Goal: Task Accomplishment & Management: Manage account settings

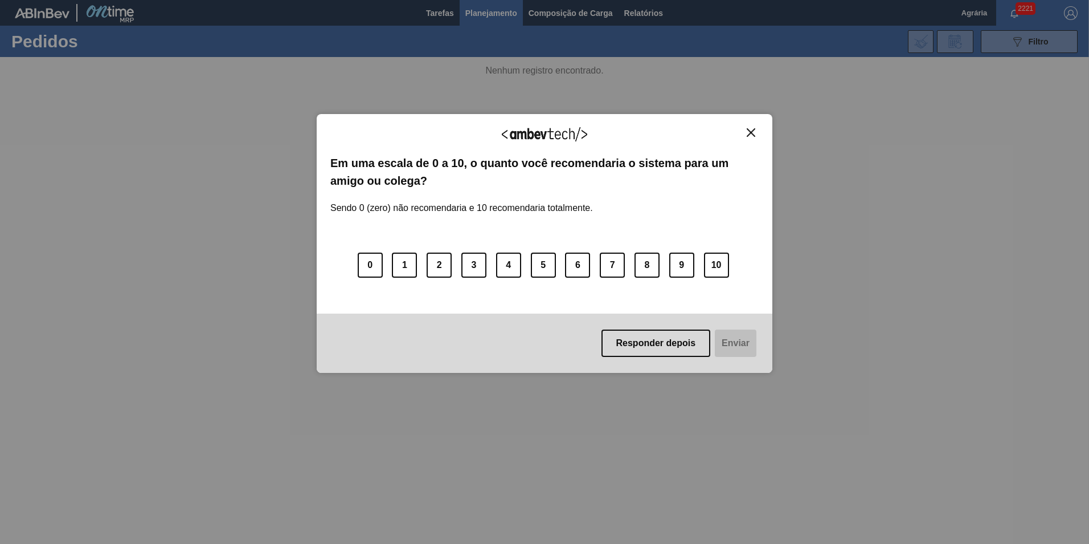
click at [641, 361] on div "Responder depois Enviar" at bounding box center [545, 342] width 456 height 59
click at [648, 345] on button "Responder depois" at bounding box center [656, 342] width 109 height 27
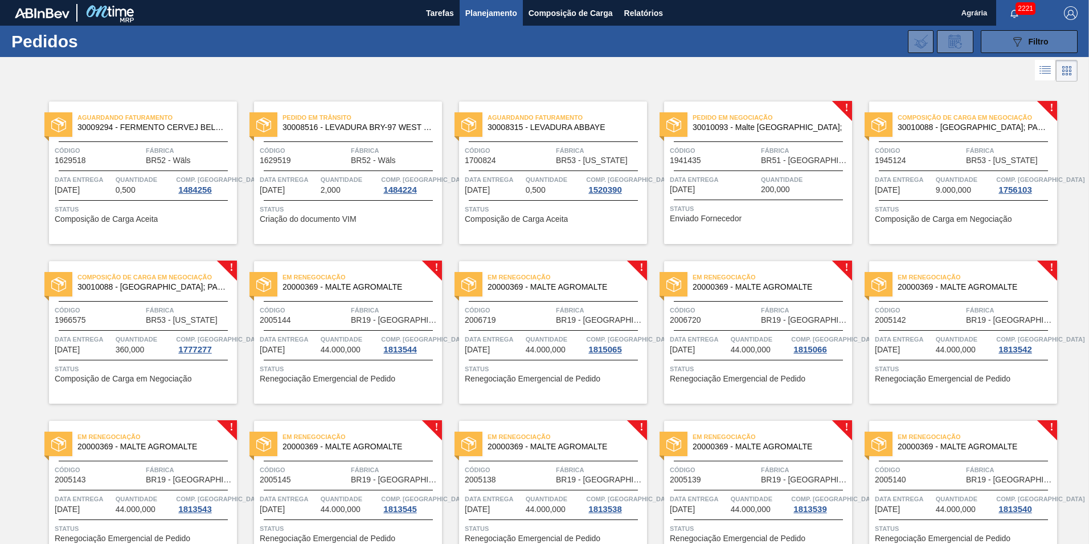
click at [1023, 38] on div "089F7B8B-B2A5-4AFE-B5C0-19BA573D28AC Filtro" at bounding box center [1030, 42] width 38 height 14
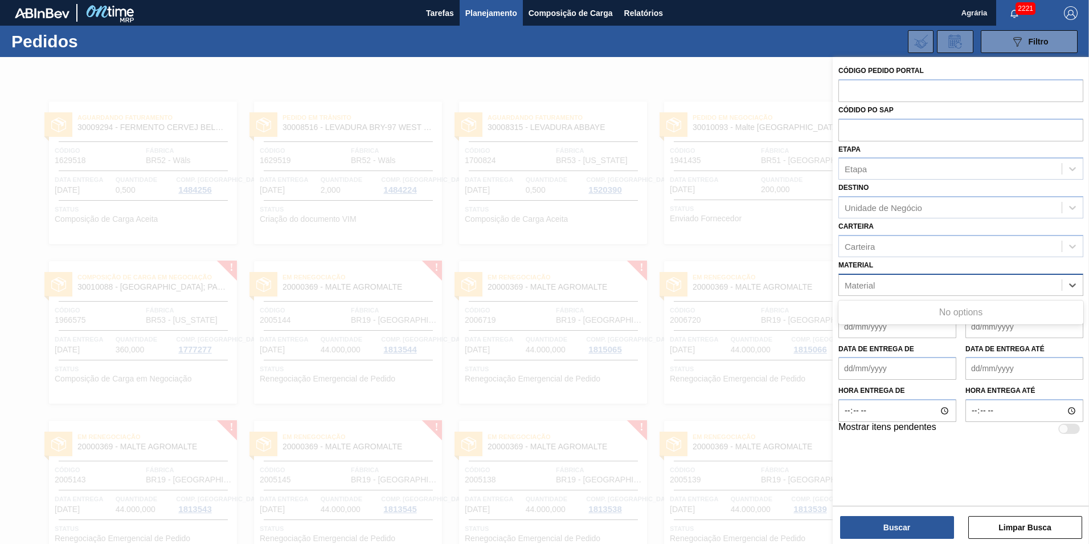
click at [880, 288] on div "Material" at bounding box center [950, 284] width 223 height 17
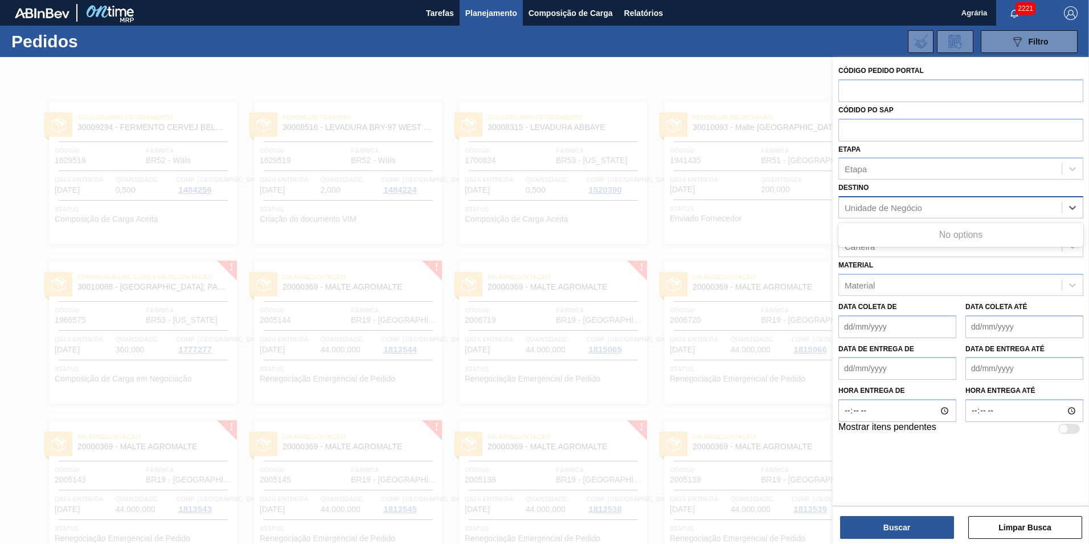
click at [857, 207] on div "Unidade de Negócio" at bounding box center [883, 208] width 77 height 10
click at [581, 10] on span "Composição de Carga" at bounding box center [571, 13] width 84 height 14
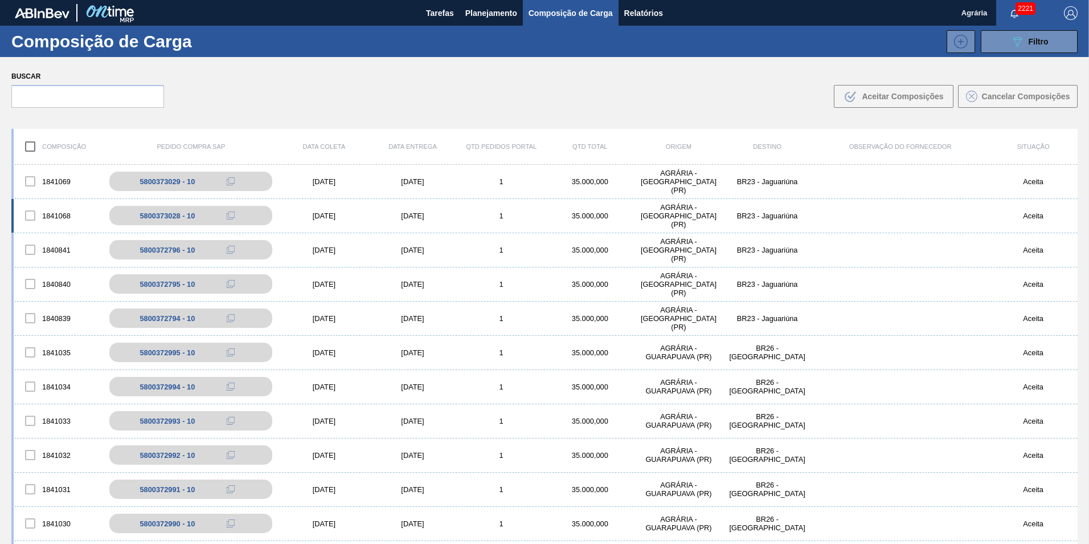
scroll to position [1083, 0]
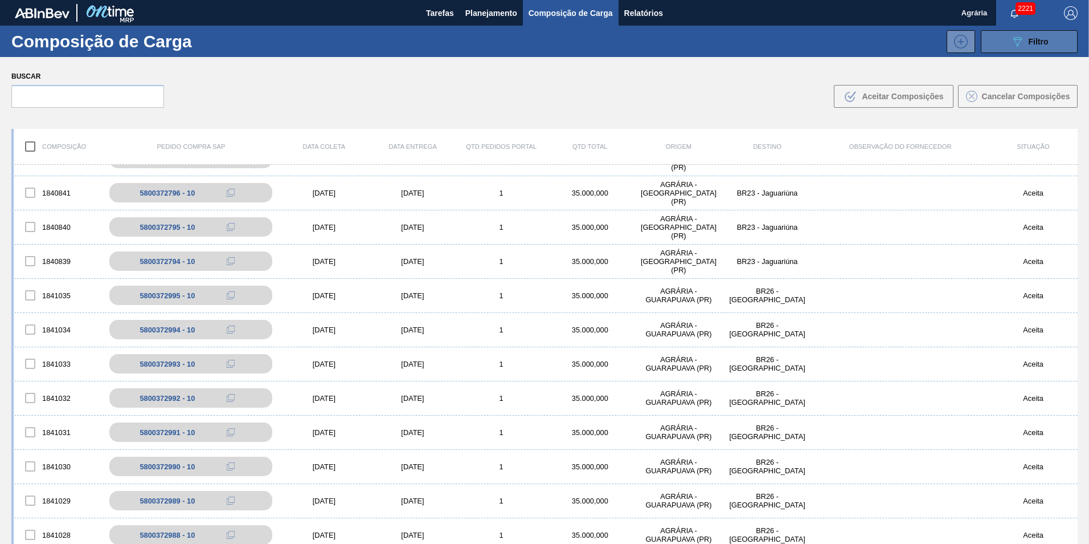
click at [1032, 36] on div "089F7B8B-B2A5-4AFE-B5C0-19BA573D28AC Filtro" at bounding box center [1030, 42] width 38 height 14
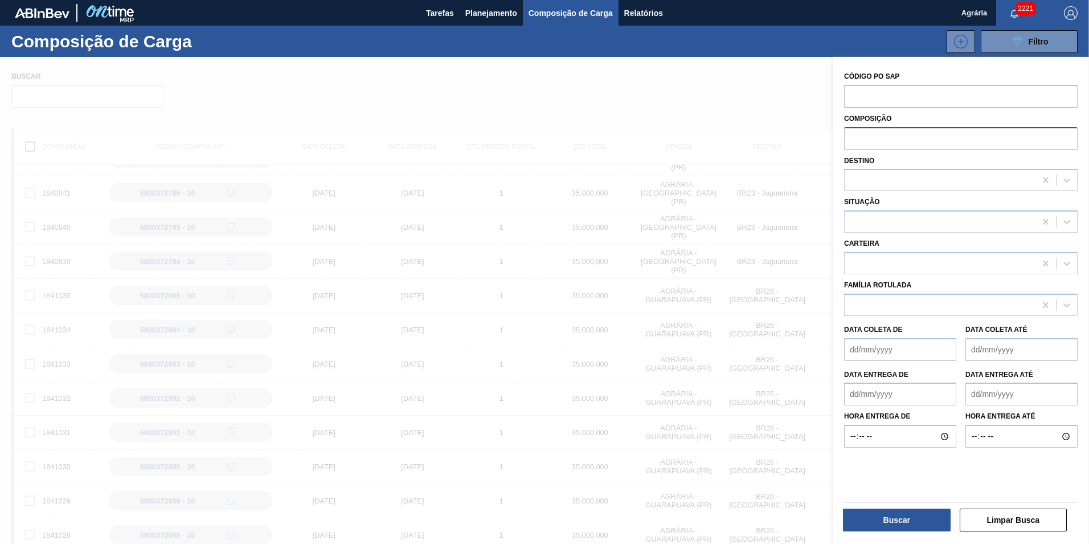
click at [898, 137] on input "text" at bounding box center [961, 138] width 234 height 22
click at [880, 179] on div at bounding box center [940, 180] width 191 height 17
type input "macacu"
click at [891, 208] on div "BR07 - Macacu" at bounding box center [961, 208] width 234 height 21
click at [921, 522] on button "Buscar" at bounding box center [897, 519] width 108 height 23
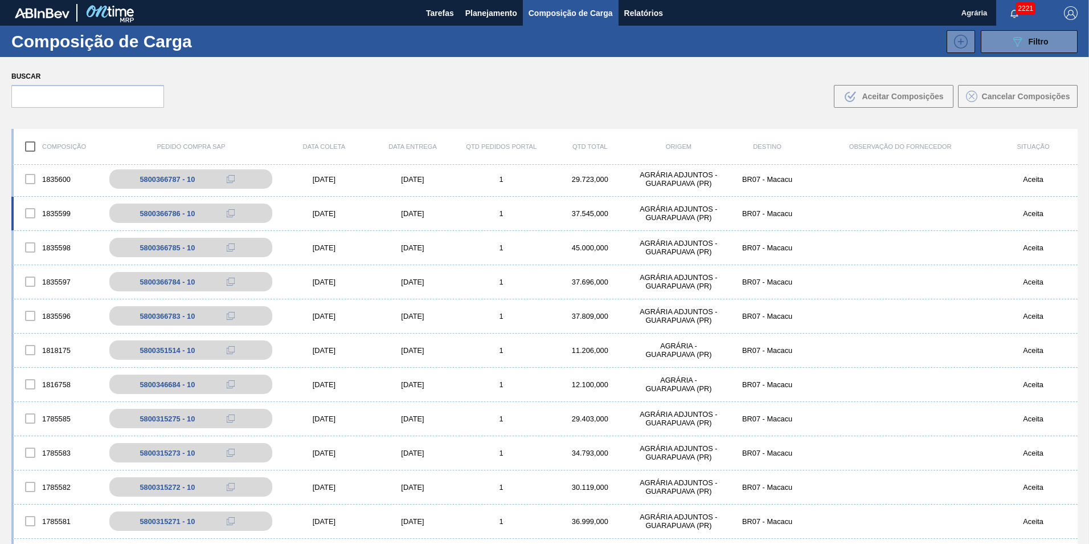
scroll to position [0, 0]
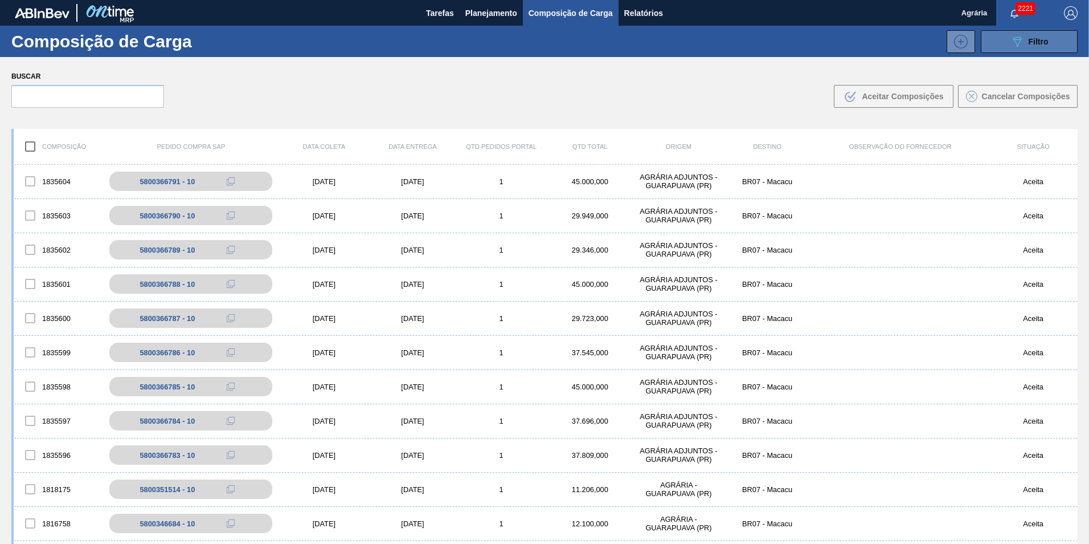
click at [1004, 35] on button "089F7B8B-B2A5-4AFE-B5C0-19BA573D28AC Filtro" at bounding box center [1029, 41] width 97 height 23
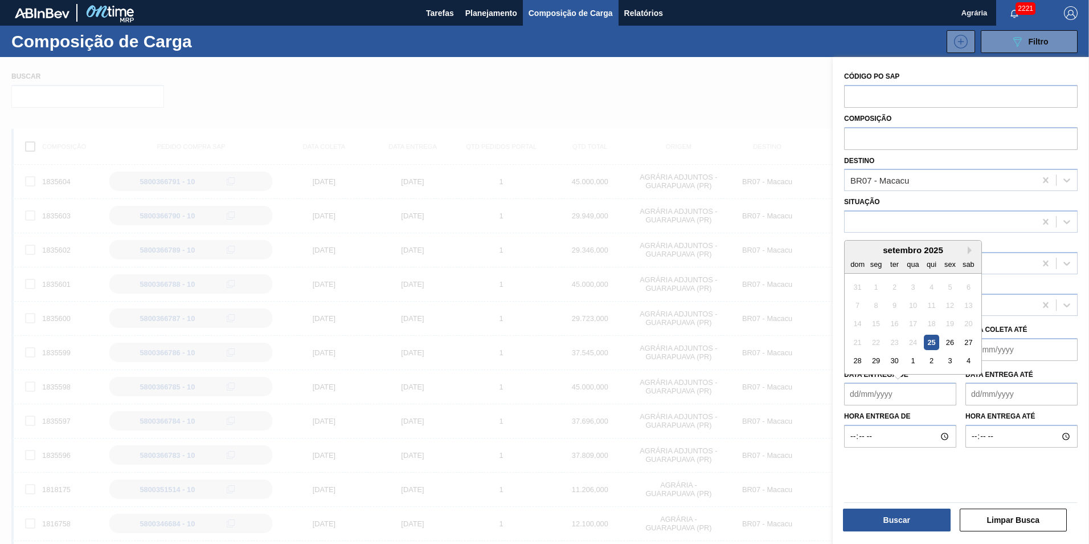
click at [893, 403] on de "Data entrega de" at bounding box center [900, 393] width 112 height 23
click at [933, 341] on div "25" at bounding box center [931, 341] width 15 height 15
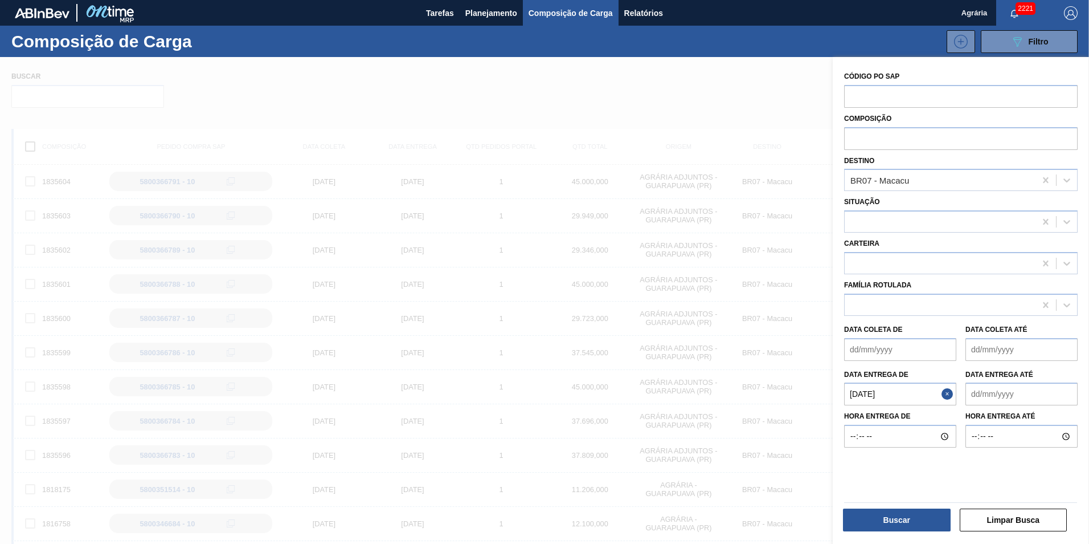
type de "25/09/2025"
click at [1008, 388] on até "Data entrega até" at bounding box center [1022, 393] width 112 height 23
click at [1053, 362] on div "3" at bounding box center [1048, 360] width 15 height 15
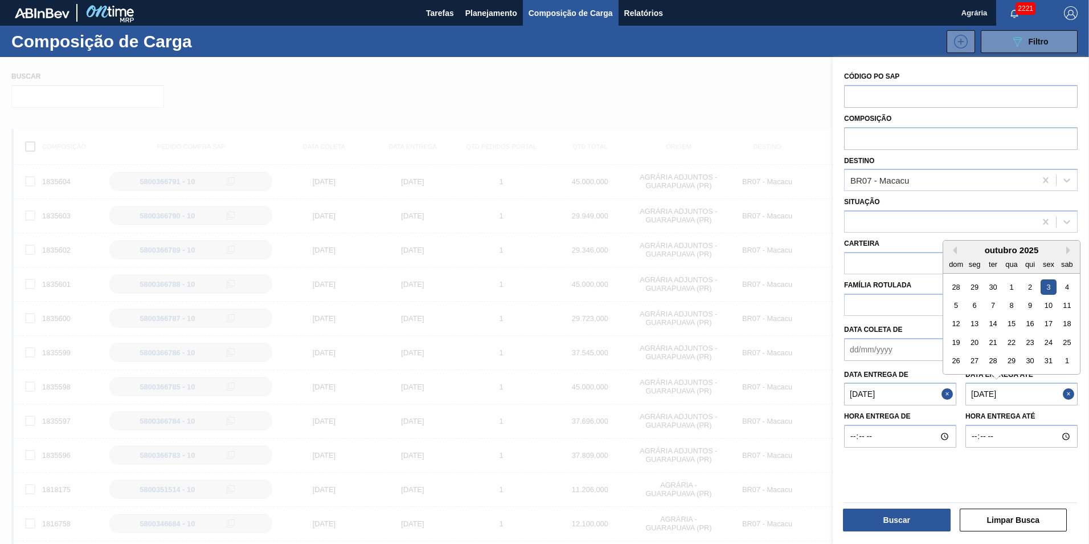
click at [1048, 394] on até "03/10/2025" at bounding box center [1022, 393] width 112 height 23
click at [1051, 357] on div "31" at bounding box center [1048, 360] width 15 height 15
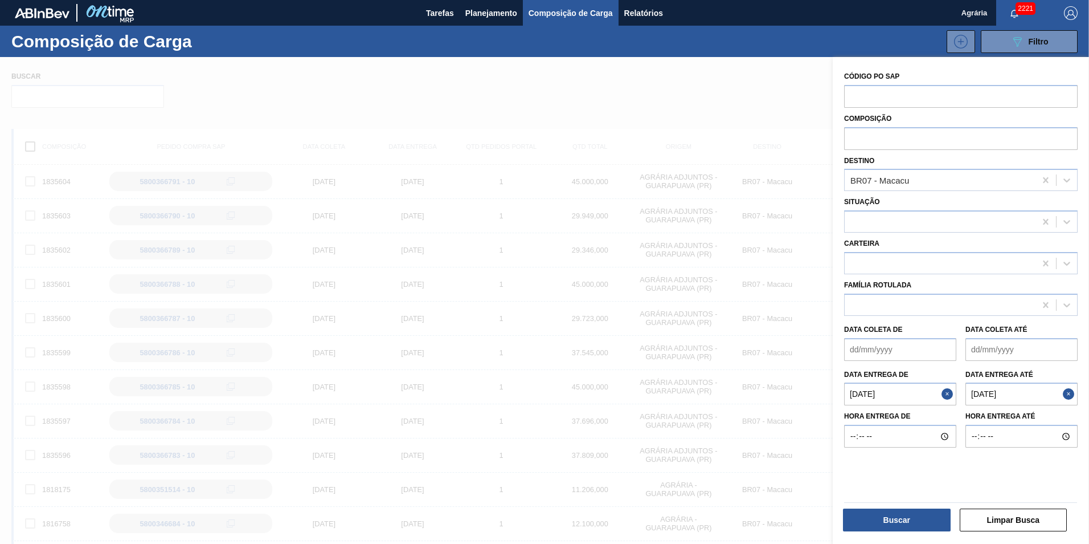
type até "31/10/2025"
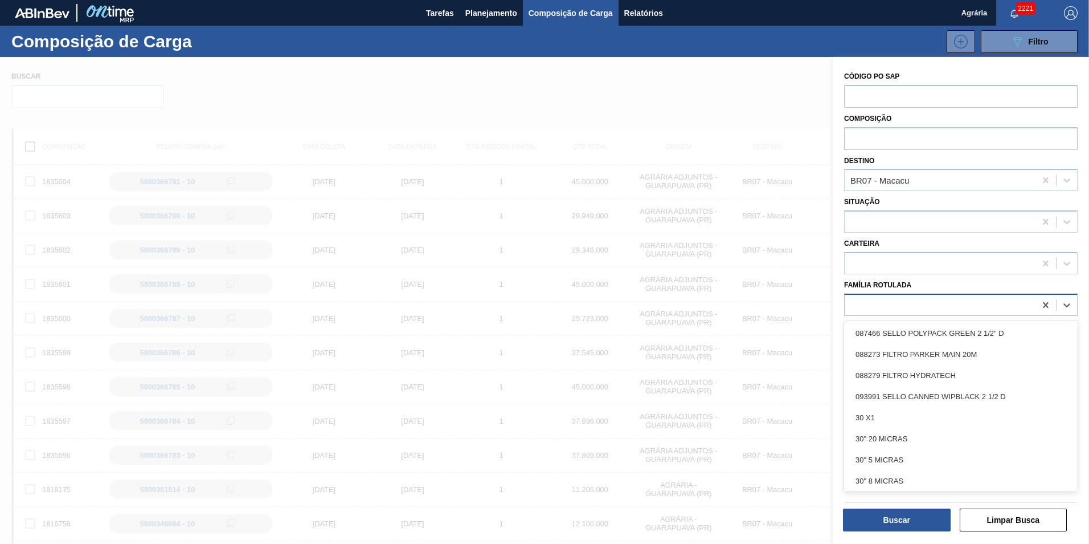
click at [934, 314] on div at bounding box center [961, 304] width 234 height 22
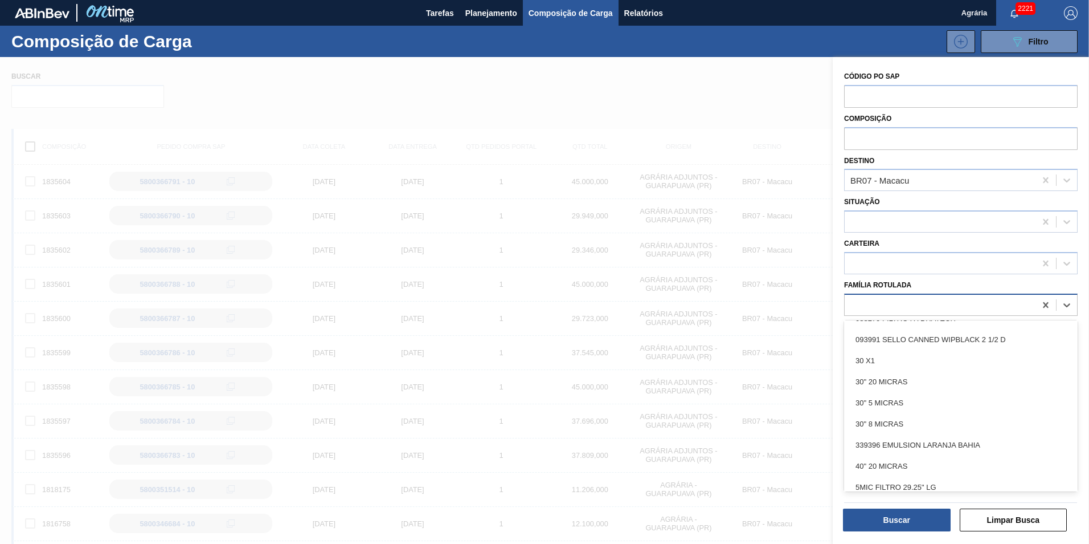
type Rotulada "z"
type Rotulada "trigo"
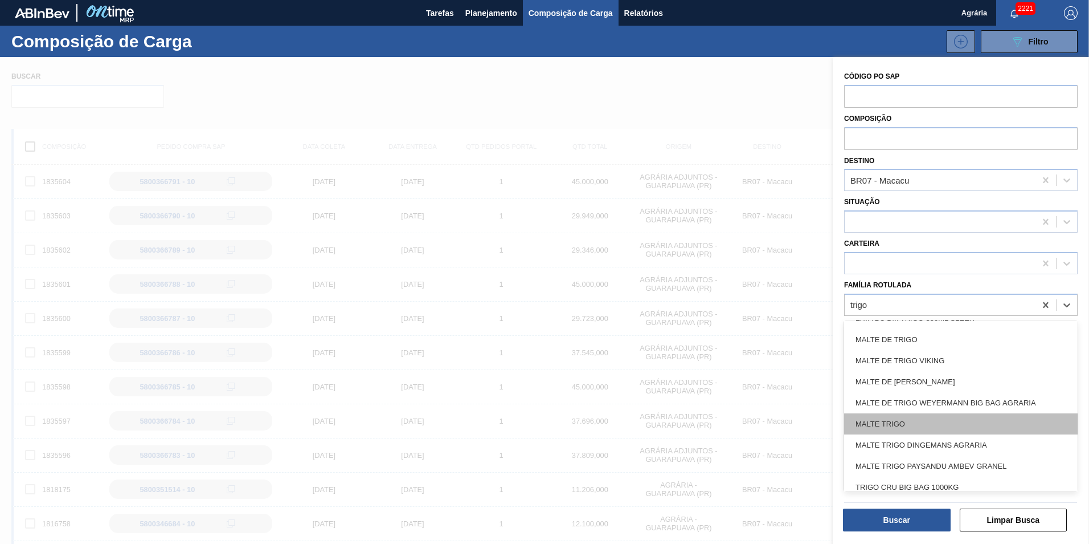
scroll to position [87, 0]
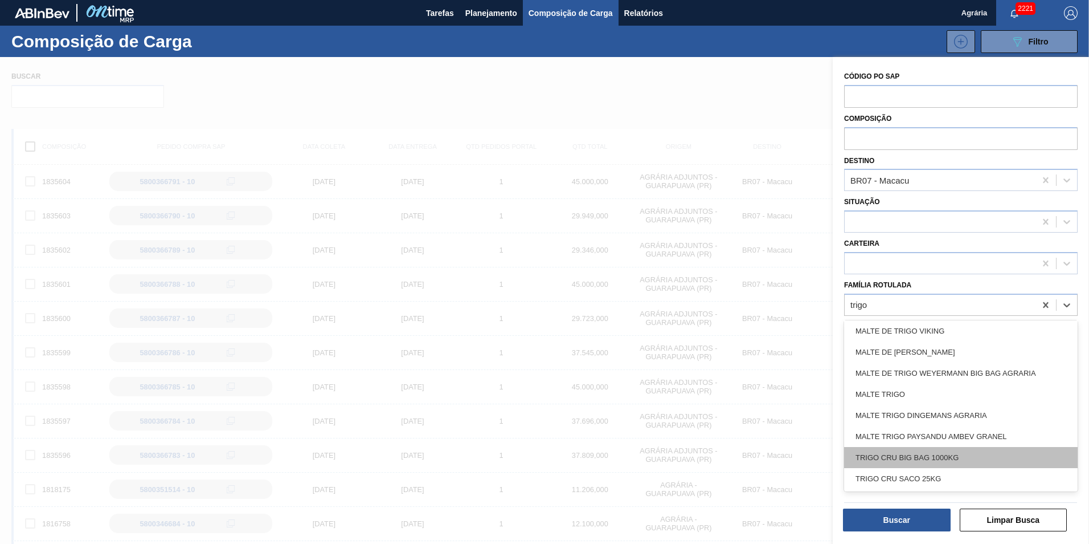
click at [927, 459] on div "TRIGO CRU BIG BAG 1000KG" at bounding box center [961, 457] width 234 height 21
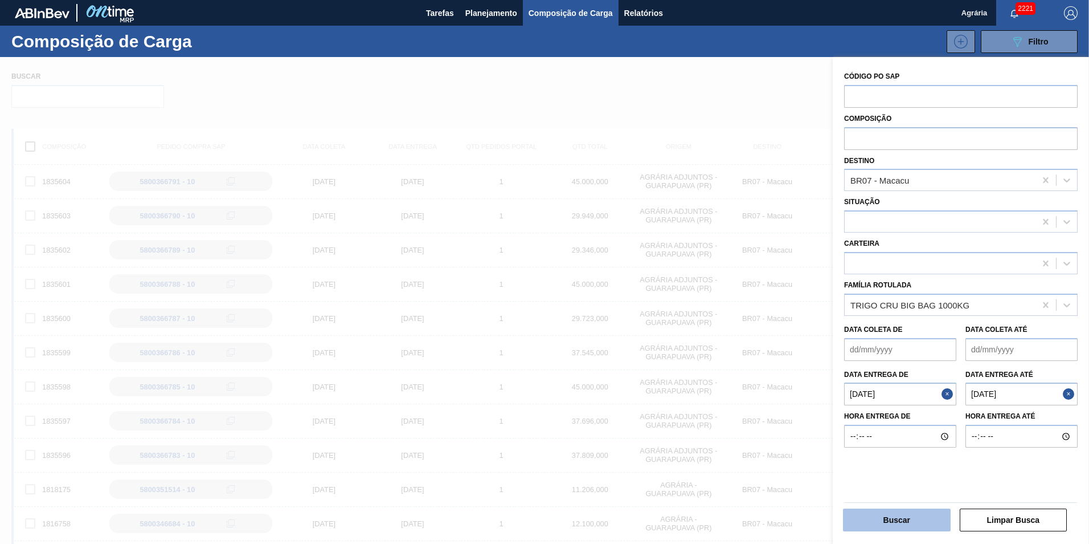
click at [931, 522] on button "Buscar" at bounding box center [897, 519] width 108 height 23
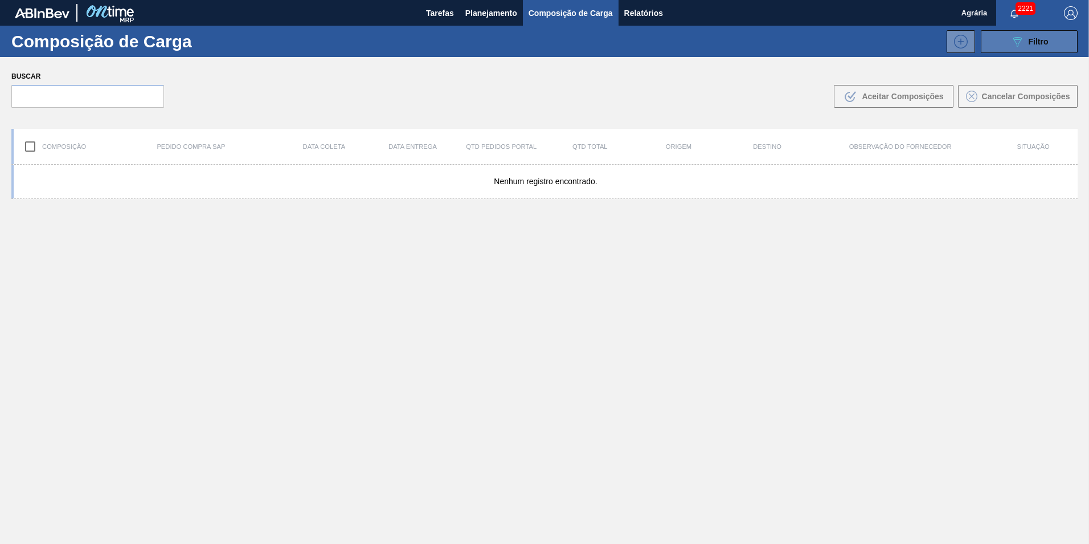
click at [1025, 38] on div "089F7B8B-B2A5-4AFE-B5C0-19BA573D28AC Filtro" at bounding box center [1030, 42] width 38 height 14
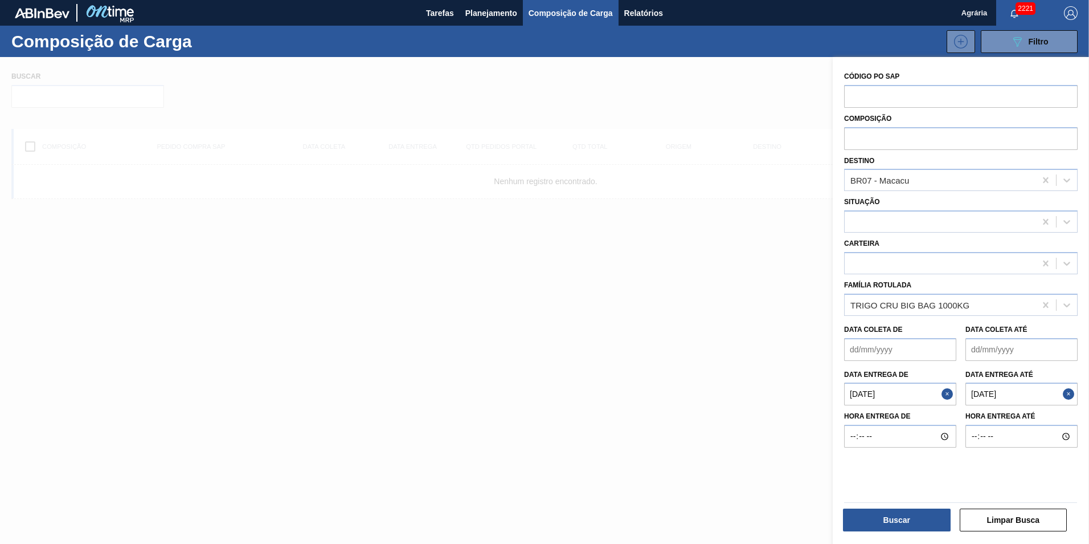
click at [948, 395] on button "Close" at bounding box center [949, 393] width 15 height 23
click at [1069, 397] on button "Close" at bounding box center [1070, 393] width 15 height 23
click at [904, 516] on button "Buscar" at bounding box center [897, 519] width 108 height 23
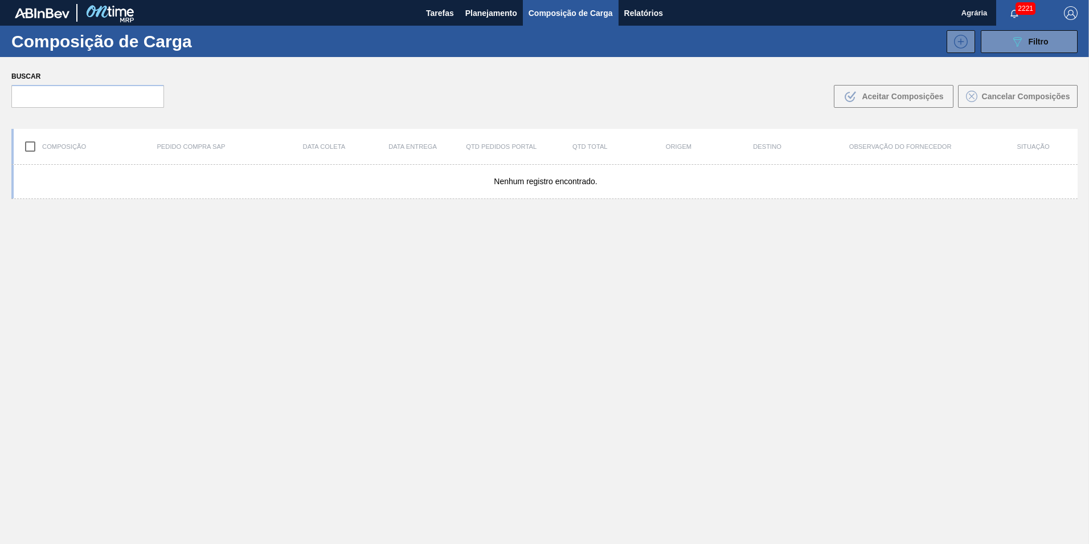
click at [911, 379] on div "Nenhum registro encontrado." at bounding box center [544, 381] width 1067 height 432
click at [486, 13] on span "Planejamento" at bounding box center [491, 13] width 52 height 14
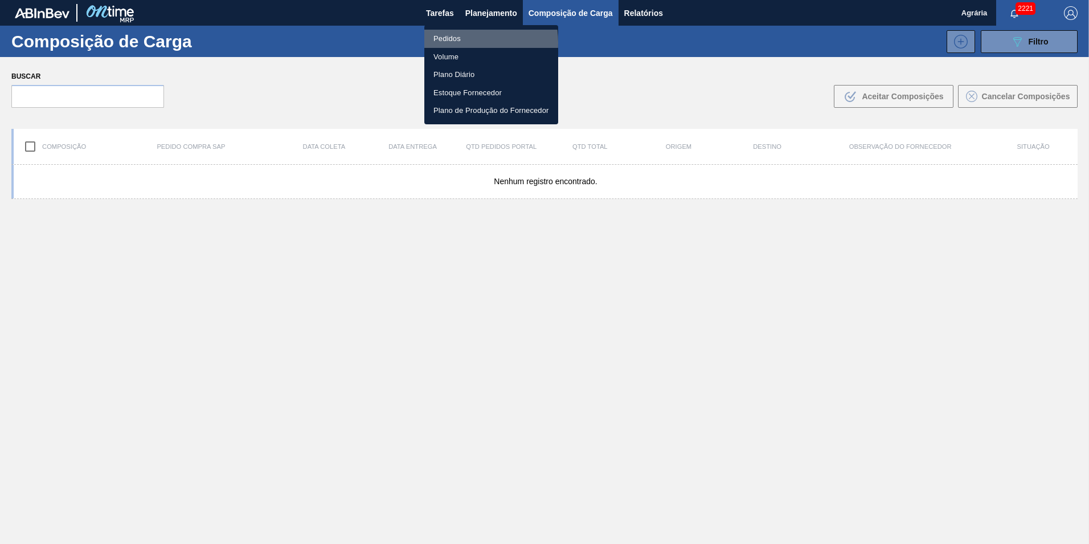
click at [454, 43] on li "Pedidos" at bounding box center [491, 39] width 134 height 18
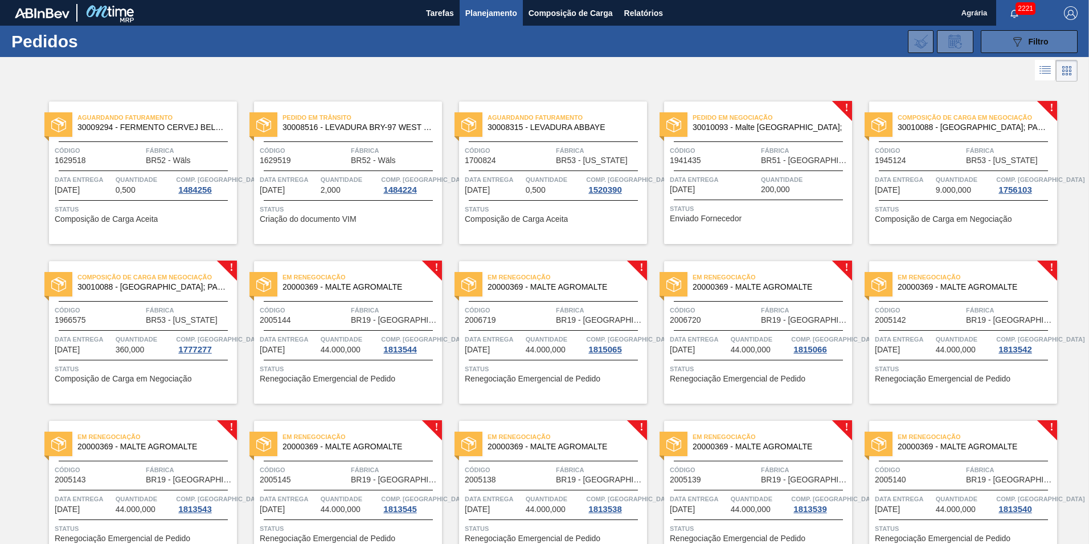
click at [1038, 41] on span "Filtro" at bounding box center [1039, 41] width 20 height 9
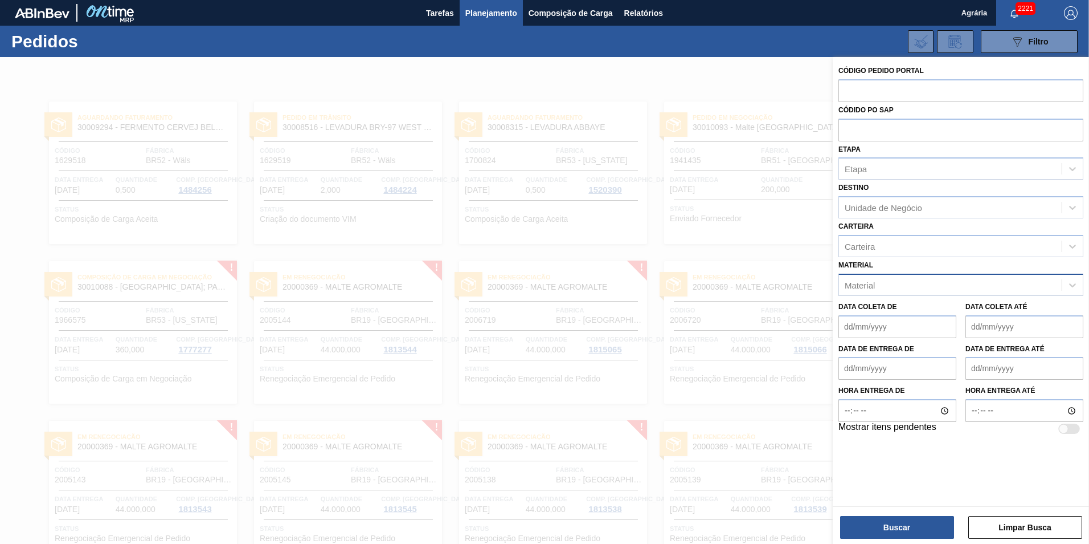
click at [881, 290] on div "Material" at bounding box center [950, 284] width 223 height 17
type input "trigo cru"
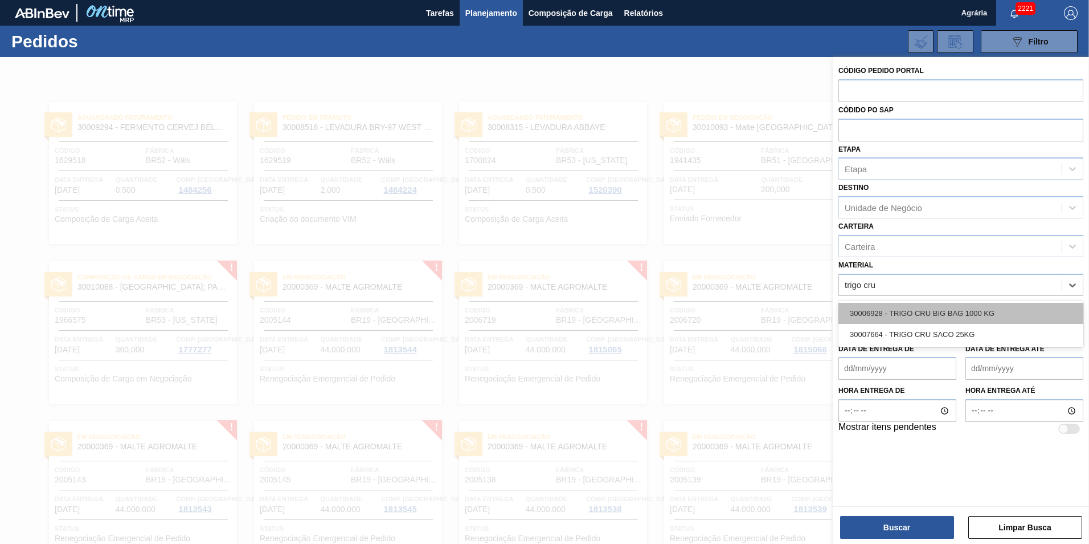
click at [932, 316] on div "30006928 - TRIGO CRU BIG BAG 1000 KG" at bounding box center [961, 313] width 245 height 21
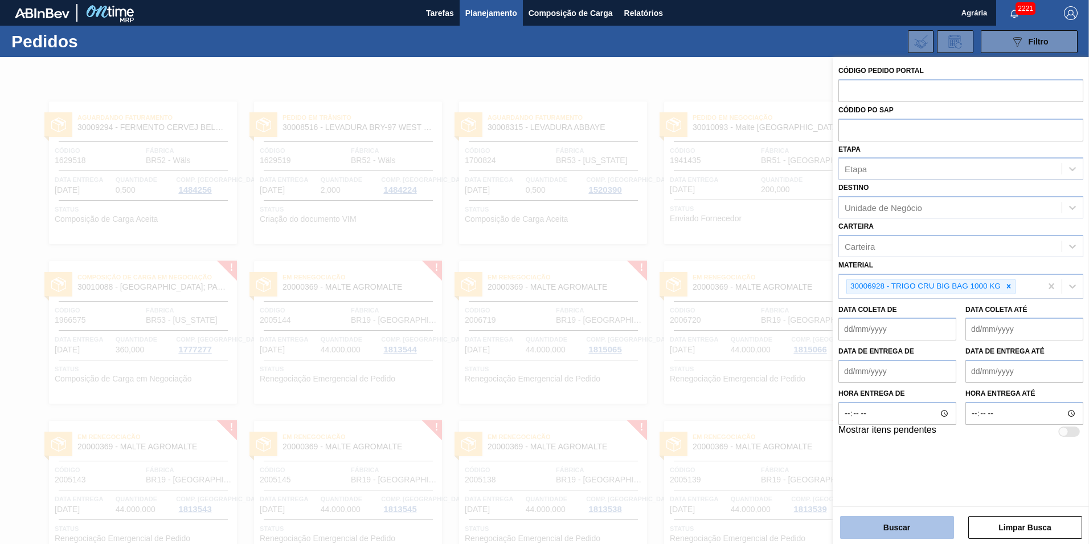
click at [936, 537] on button "Buscar" at bounding box center [897, 527] width 114 height 23
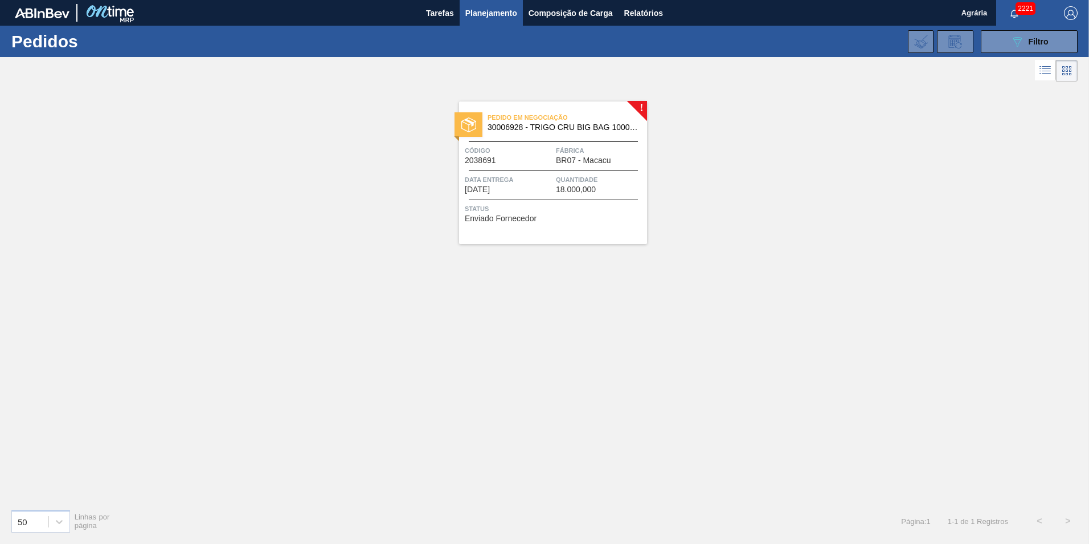
click at [558, 126] on span "30006928 - TRIGO CRU BIG BAG 1000 KG" at bounding box center [563, 127] width 150 height 9
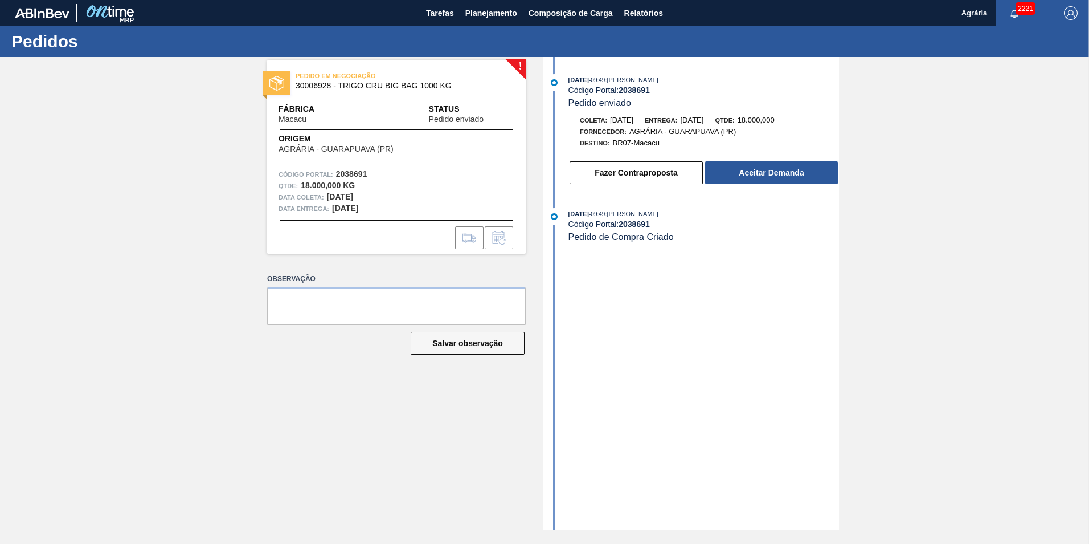
click at [327, 197] on strong "03/10/2025" at bounding box center [340, 196] width 26 height 9
click at [439, 107] on span "Status" at bounding box center [471, 109] width 85 height 12
click at [637, 91] on strong "2038691" at bounding box center [634, 89] width 31 height 9
click at [628, 121] on span "03/10/2025" at bounding box center [621, 120] width 23 height 9
click at [649, 130] on span "AGRÁRIA - GUARAPUAVA (PR)" at bounding box center [683, 131] width 107 height 9
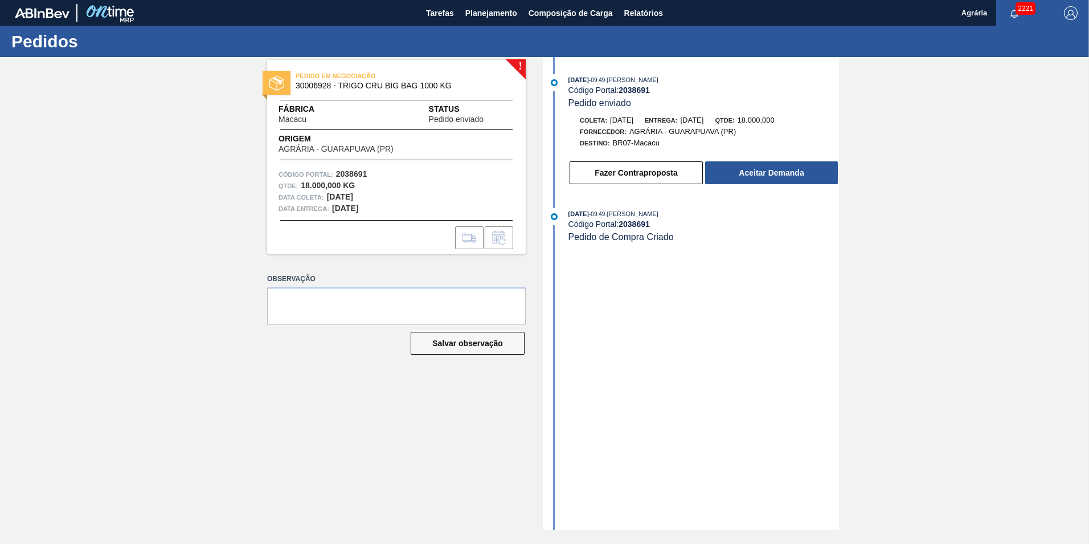
click at [629, 224] on strong "2038691" at bounding box center [634, 223] width 31 height 9
click at [791, 170] on button "Aceitar Demanda" at bounding box center [771, 172] width 133 height 23
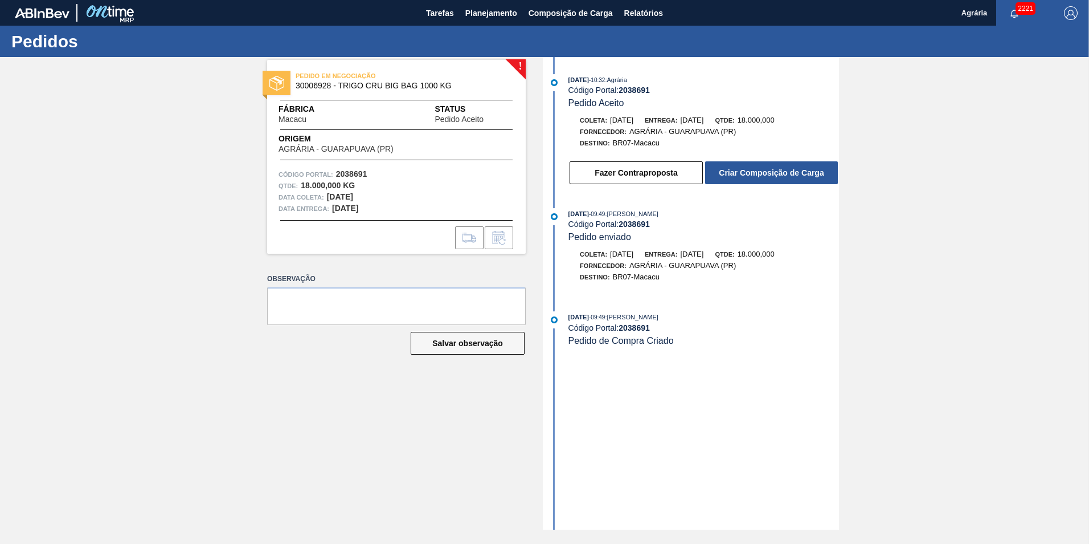
click at [731, 397] on div "25/09/2025 - 10:32 : Agrária Código Portal: 2038691 Pedido Aceito Coleta: 03/10…" at bounding box center [692, 293] width 293 height 472
drag, startPoint x: 1024, startPoint y: 7, endPoint x: 1026, endPoint y: 14, distance: 6.9
click at [1025, 7] on span "2221" at bounding box center [1026, 8] width 20 height 13
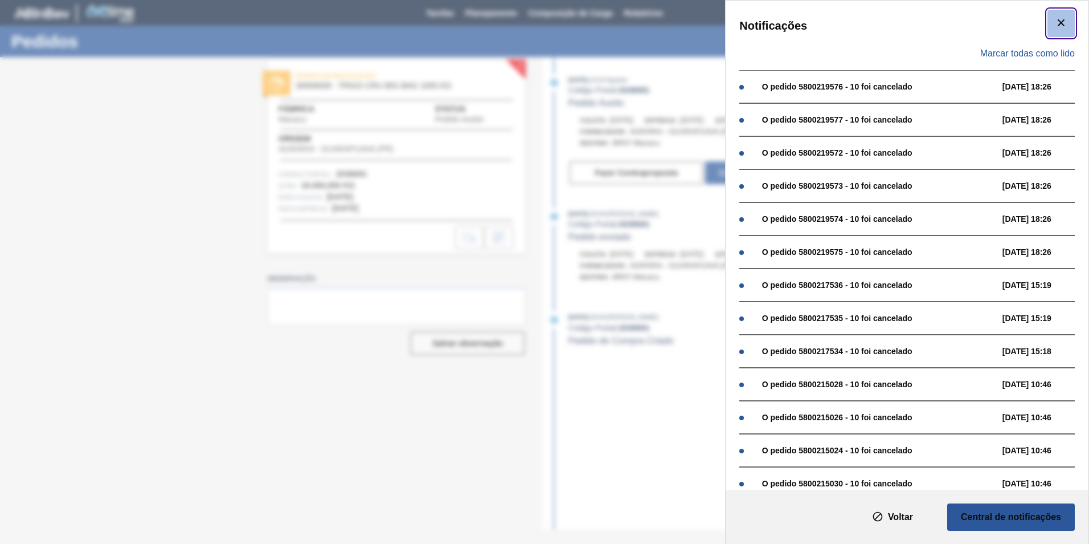
click at [1058, 22] on icon "botão de ícone" at bounding box center [1062, 23] width 14 height 14
